Goal: Check status: Check status

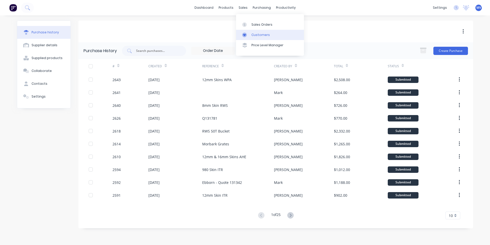
click at [260, 35] on div "Customers" at bounding box center [261, 35] width 18 height 5
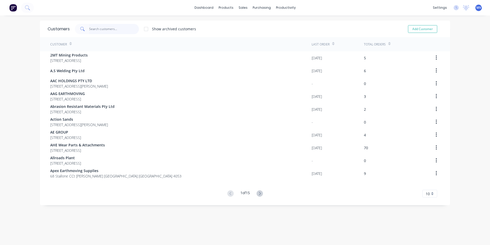
click at [105, 29] on input "text" at bounding box center [114, 29] width 50 height 10
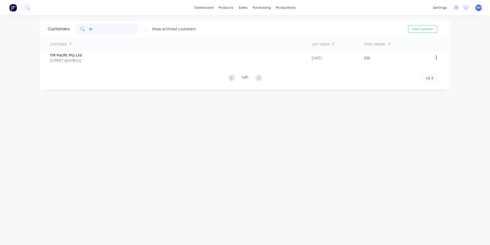
type input "itr"
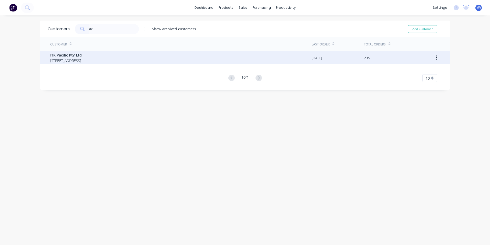
click at [69, 55] on span "ITR Pacific Pty Ltd" at bounding box center [66, 54] width 32 height 5
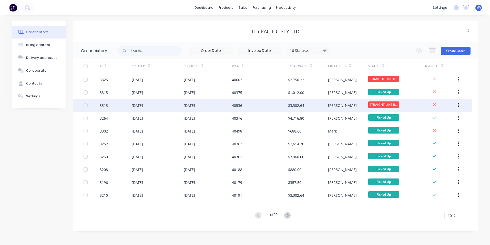
click at [238, 105] on div "40536" at bounding box center [237, 105] width 10 height 5
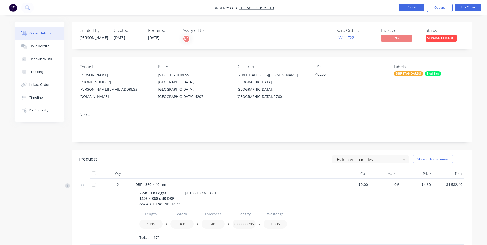
click at [411, 7] on button "Close" at bounding box center [411, 8] width 26 height 8
